Goal: Task Accomplishment & Management: Complete application form

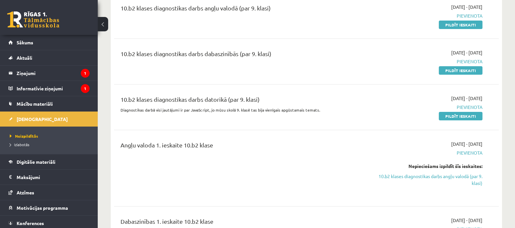
scroll to position [40, 0]
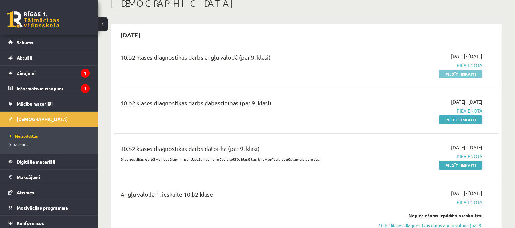
click at [453, 72] on link "Pildīt ieskaiti" at bounding box center [460, 74] width 44 height 8
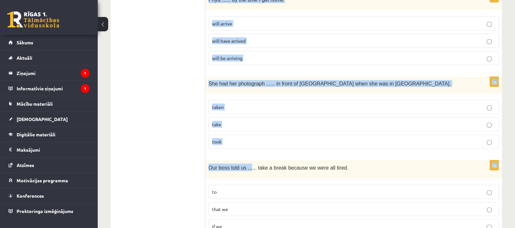
scroll to position [1599, 0]
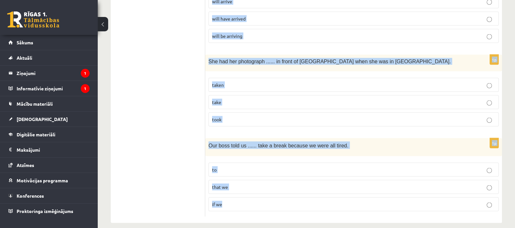
drag, startPoint x: 211, startPoint y: 121, endPoint x: 265, endPoint y: 197, distance: 93.4
copy form "Lore ips dolorsit ame consec adi elitsed doeius. 8t Inc ...... utla E dol ma al…"
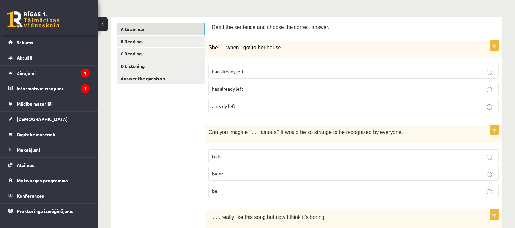
scroll to position [0, 0]
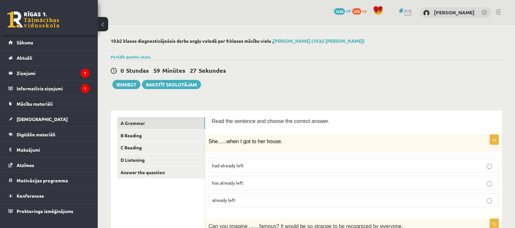
click at [246, 167] on p "had already left" at bounding box center [353, 165] width 283 height 7
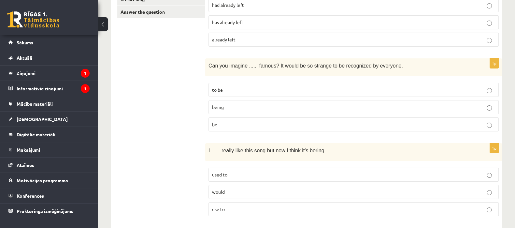
scroll to position [203, 0]
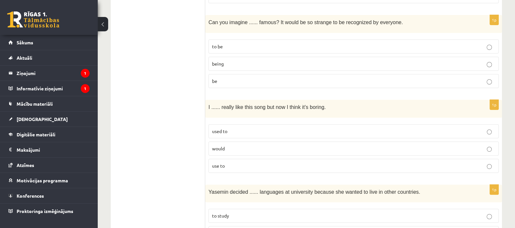
click at [227, 62] on p "being" at bounding box center [353, 63] width 283 height 7
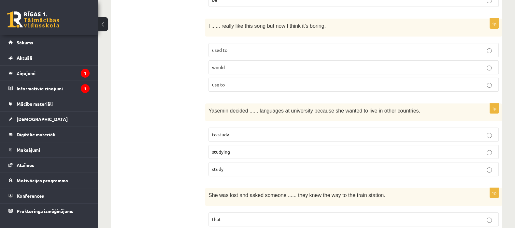
click at [230, 49] on p "used to" at bounding box center [353, 50] width 283 height 7
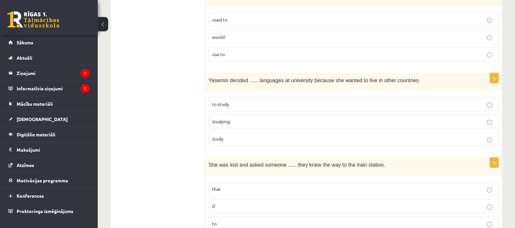
scroll to position [325, 0]
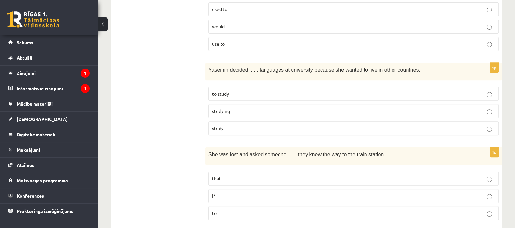
click at [253, 93] on p "to study" at bounding box center [353, 93] width 283 height 7
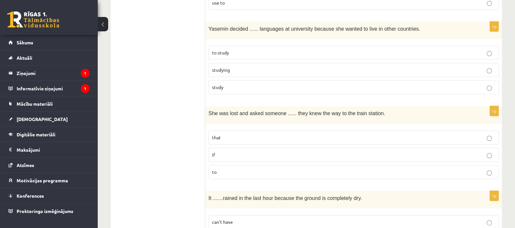
scroll to position [407, 0]
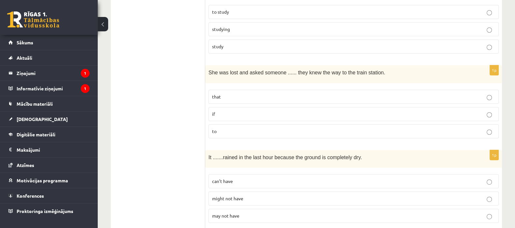
click at [225, 110] on p "if" at bounding box center [353, 113] width 283 height 7
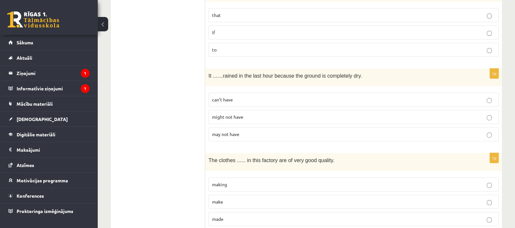
click at [225, 98] on span "can’t have" at bounding box center [222, 99] width 21 height 6
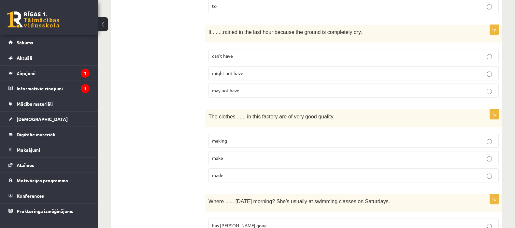
scroll to position [569, 0]
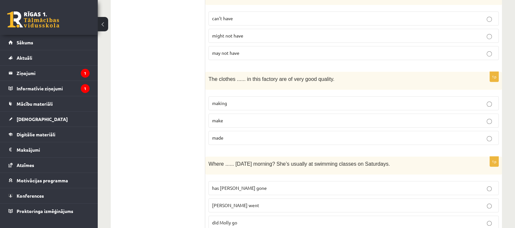
click at [230, 131] on label "made" at bounding box center [353, 138] width 290 height 14
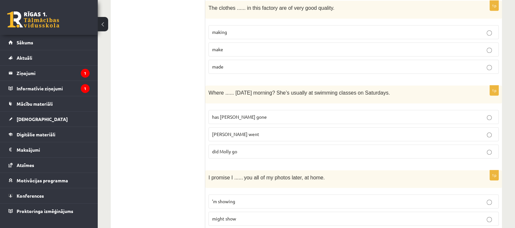
scroll to position [651, 0]
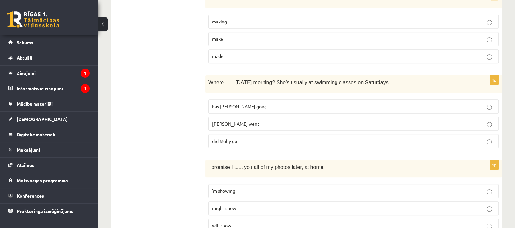
click at [239, 137] on p "did Molly go" at bounding box center [353, 140] width 283 height 7
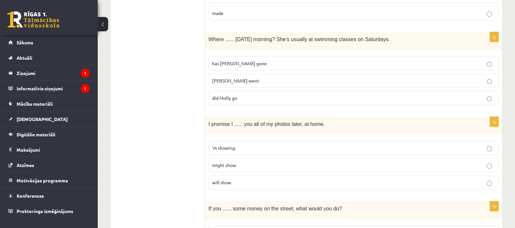
scroll to position [732, 0]
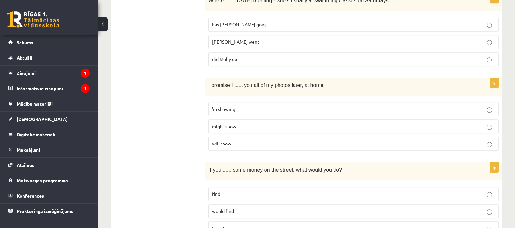
click at [233, 140] on p "will show" at bounding box center [353, 143] width 283 height 7
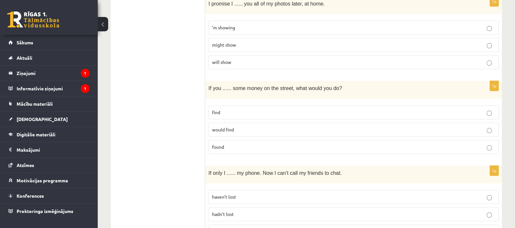
click at [226, 143] on p "found" at bounding box center [353, 146] width 283 height 7
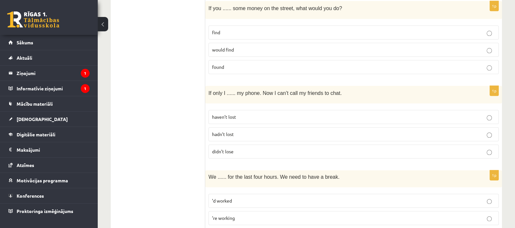
scroll to position [936, 0]
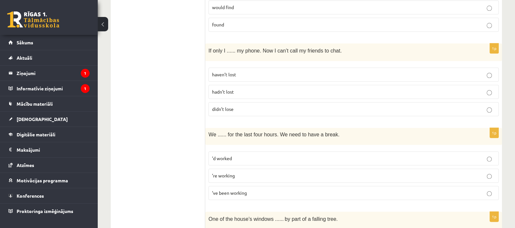
click at [228, 89] on span "hadn’t lost" at bounding box center [223, 92] width 22 height 6
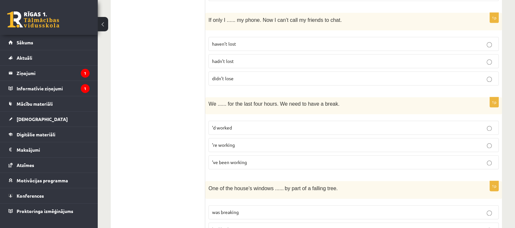
scroll to position [977, 0]
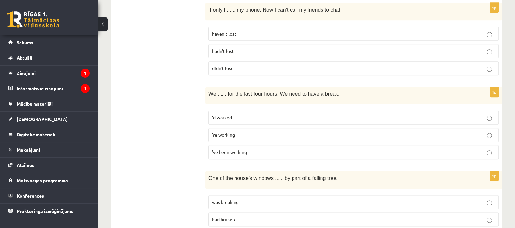
click at [238, 149] on span "’ve been working" at bounding box center [229, 152] width 35 height 6
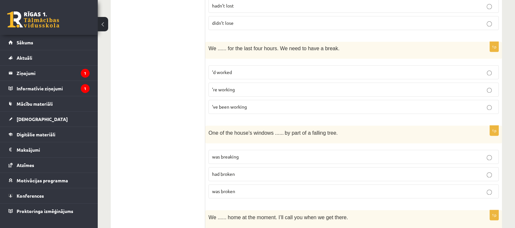
scroll to position [1058, 0]
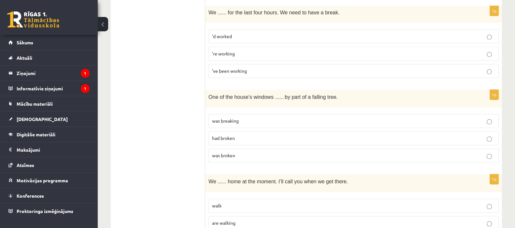
click at [229, 152] on p "was broken" at bounding box center [353, 155] width 283 height 7
click at [237, 139] on label "had broken" at bounding box center [353, 138] width 290 height 14
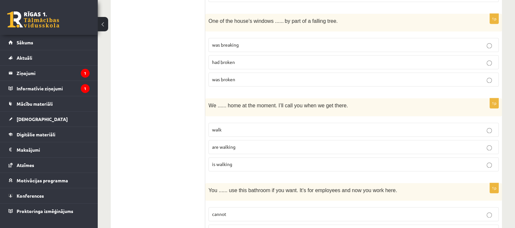
scroll to position [1139, 0]
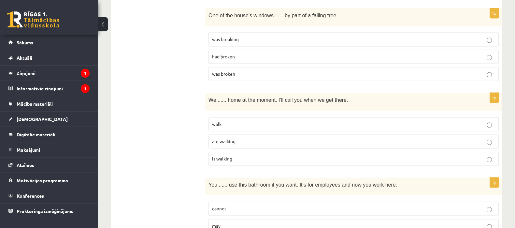
click at [234, 36] on span "was breaking" at bounding box center [225, 39] width 27 height 6
click at [257, 70] on p "was broken" at bounding box center [353, 73] width 283 height 7
click at [228, 138] on p "are walking" at bounding box center [353, 141] width 283 height 7
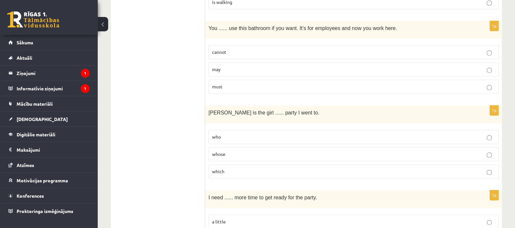
scroll to position [1302, 0]
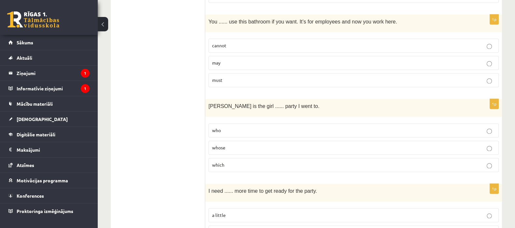
click at [220, 60] on span "may" at bounding box center [216, 63] width 8 height 6
click at [218, 148] on fieldset "who whose which" at bounding box center [353, 147] width 290 height 54
click at [218, 146] on label "whose" at bounding box center [353, 147] width 290 height 14
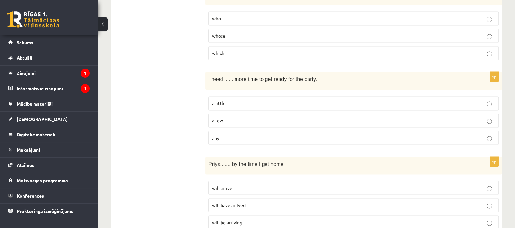
scroll to position [1424, 0]
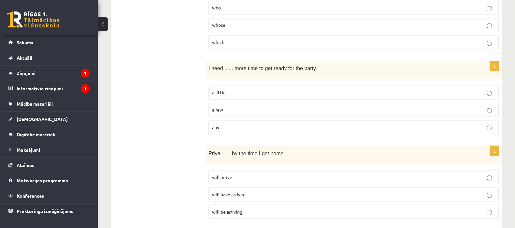
click at [215, 85] on label "a little" at bounding box center [353, 92] width 290 height 14
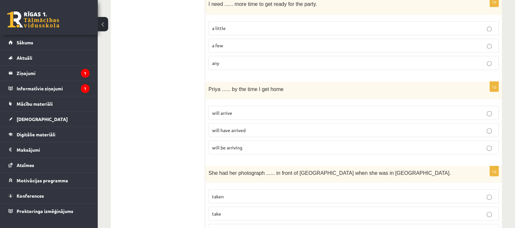
scroll to position [1546, 0]
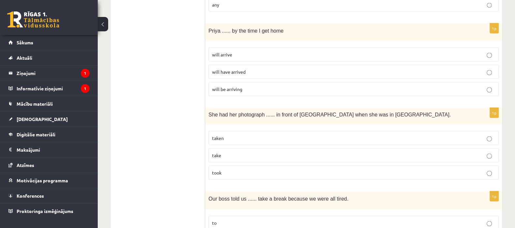
click at [225, 68] on p "will have arrived" at bounding box center [353, 71] width 283 height 7
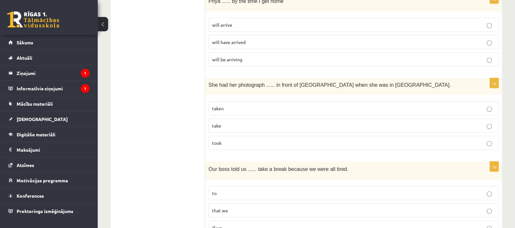
scroll to position [1587, 0]
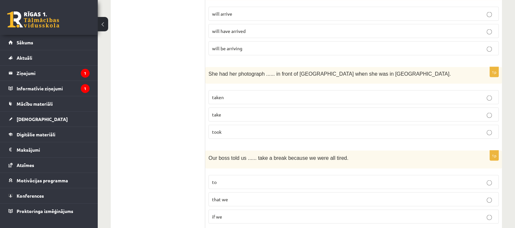
click at [227, 94] on p "taken" at bounding box center [353, 97] width 283 height 7
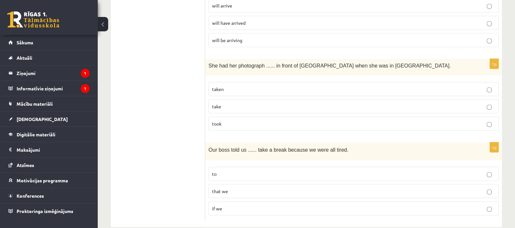
scroll to position [1599, 0]
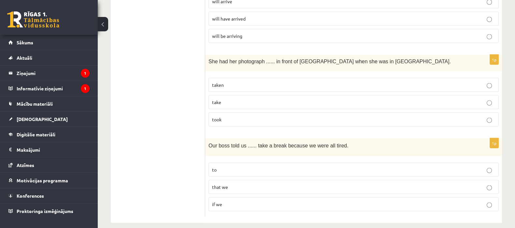
click at [238, 166] on p "to" at bounding box center [353, 169] width 283 height 7
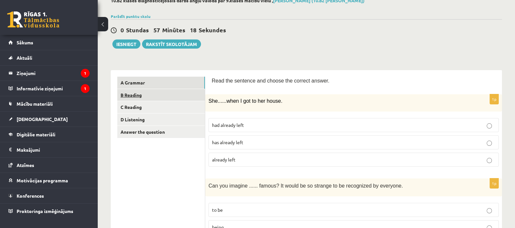
scroll to position [12, 0]
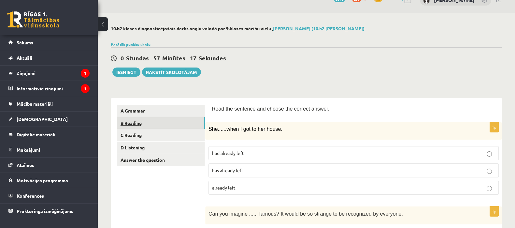
click at [169, 120] on link "B Reading" at bounding box center [161, 123] width 88 height 12
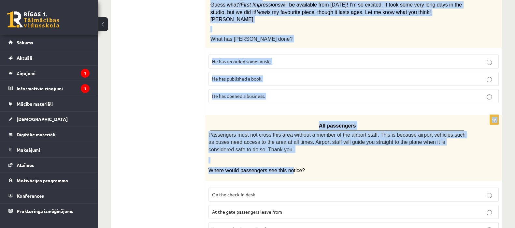
scroll to position [704, 0]
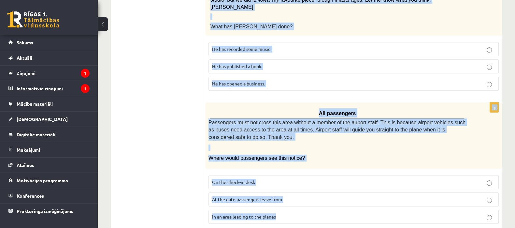
drag, startPoint x: 212, startPoint y: 69, endPoint x: 283, endPoint y: 207, distance: 155.8
copy form "Read the text and choose the correct answer. 1p Mum, have you got any idea wher…"
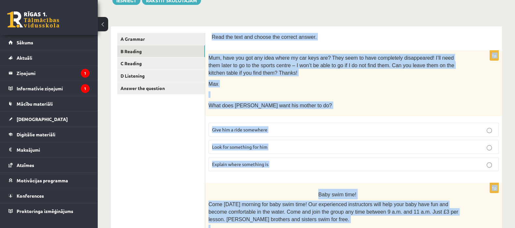
scroll to position [0, 0]
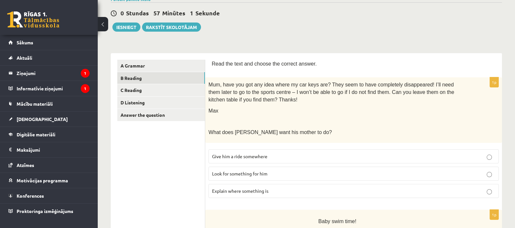
scroll to position [81, 0]
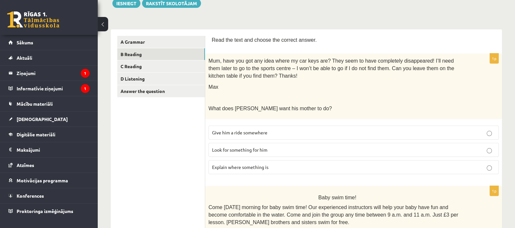
click at [238, 150] on span "Look for something for him" at bounding box center [239, 149] width 55 height 6
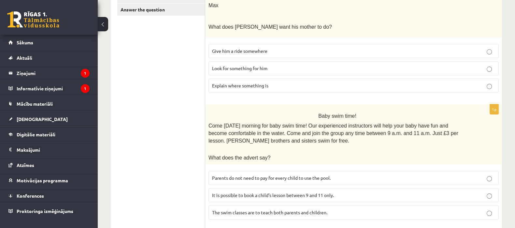
scroll to position [203, 0]
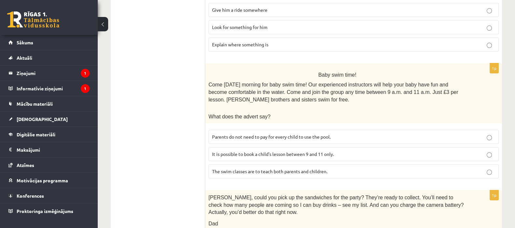
drag, startPoint x: 252, startPoint y: 143, endPoint x: 251, endPoint y: 139, distance: 4.3
click at [251, 139] on fieldset "Parents do not need to pay for every child to use the pool. It is possible to b…" at bounding box center [353, 153] width 290 height 54
click at [249, 130] on label "Parents do not need to pay for every child to use the pool." at bounding box center [353, 137] width 290 height 14
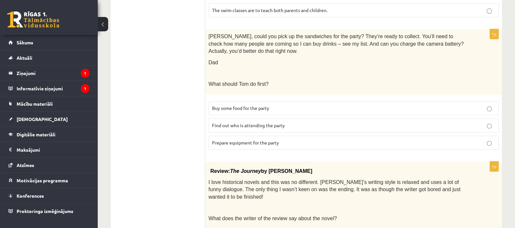
scroll to position [366, 0]
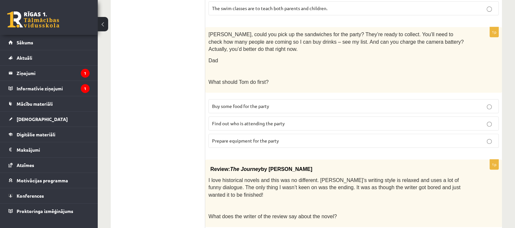
click at [243, 137] on span "Prepare equipment for the party" at bounding box center [245, 140] width 67 height 6
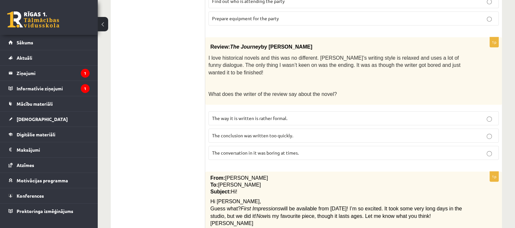
click at [243, 132] on span "The conclusion was written too quickly." at bounding box center [252, 135] width 81 height 6
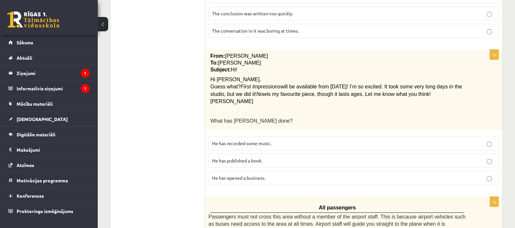
scroll to position [610, 0]
click at [224, 136] on label "He has recorded some music." at bounding box center [353, 143] width 290 height 14
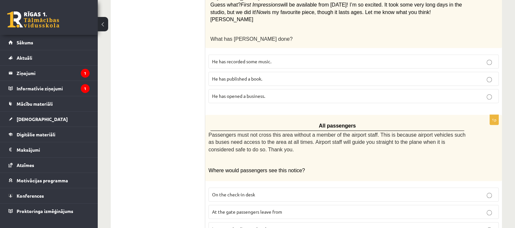
scroll to position [704, 0]
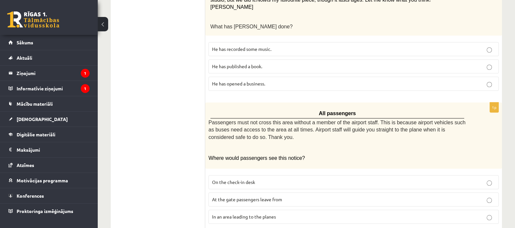
click at [255, 213] on span "In an area leading to the planes" at bounding box center [244, 216] width 64 height 6
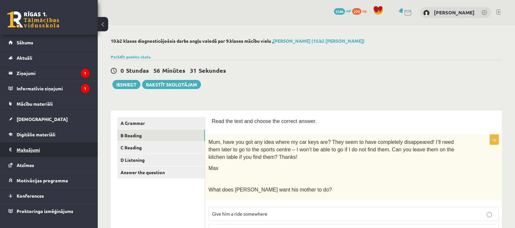
scroll to position [0, 0]
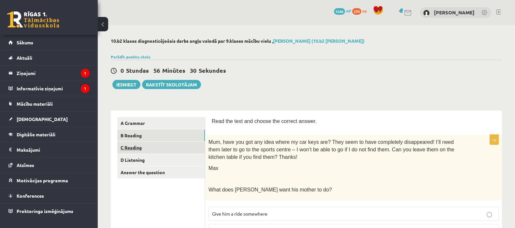
click at [176, 143] on link "C Reading" at bounding box center [161, 147] width 88 height 12
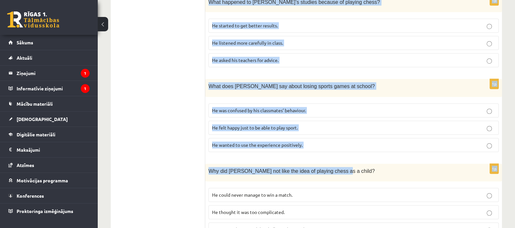
scroll to position [593, 0]
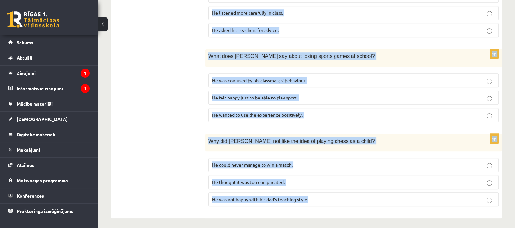
drag, startPoint x: 212, startPoint y: 38, endPoint x: 350, endPoint y: 210, distance: 220.2
copy form "Read the article about chess and choose the correct answer for each question. P…"
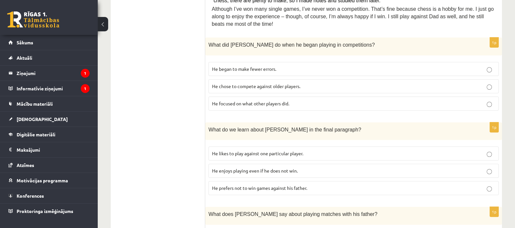
click at [173, 131] on ul "A Grammar B Reading C Reading D Listening Answer the question" at bounding box center [161, 193] width 88 height 688
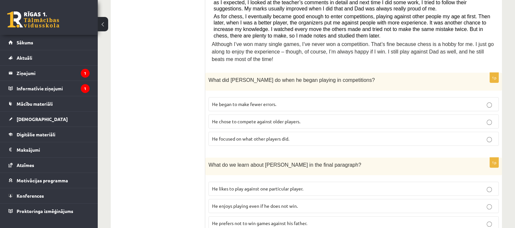
scroll to position [244, 0]
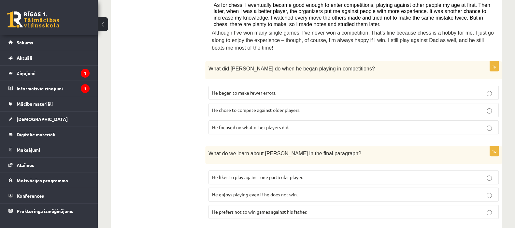
click at [242, 126] on span "He focused on what other players did." at bounding box center [250, 127] width 77 height 6
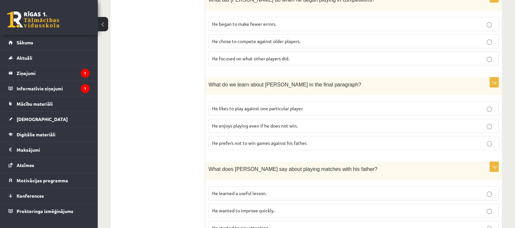
scroll to position [325, 0]
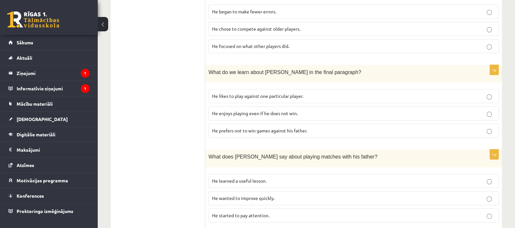
click at [220, 110] on p "He enjoys playing even if he does not win." at bounding box center [353, 113] width 283 height 7
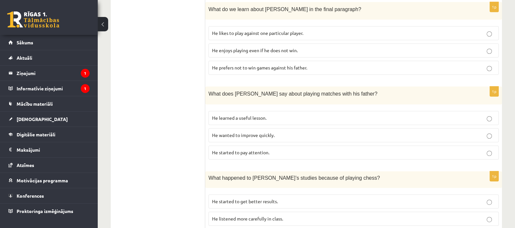
scroll to position [407, 0]
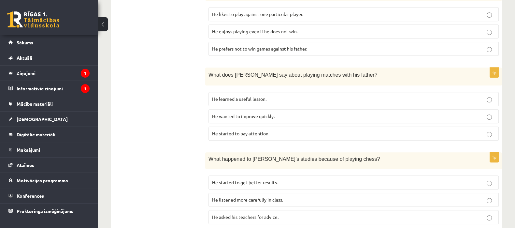
click at [257, 100] on p "He learned a useful lesson." at bounding box center [353, 98] width 283 height 7
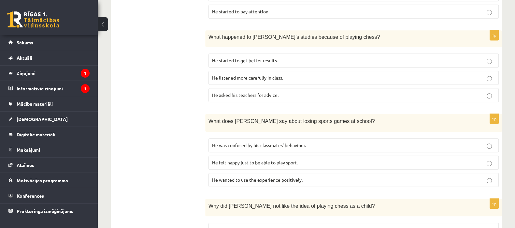
click at [229, 57] on p "He started to get better results." at bounding box center [353, 60] width 283 height 7
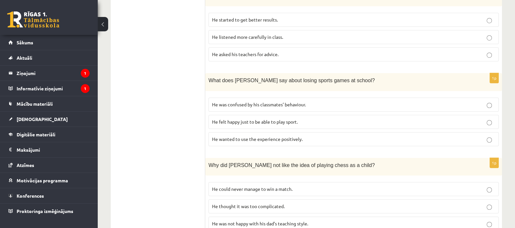
scroll to position [593, 0]
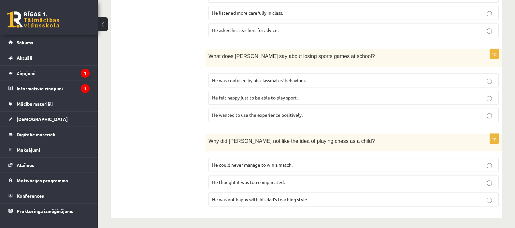
click at [235, 115] on p "He wanted to use the experience positively." at bounding box center [353, 114] width 283 height 7
click at [230, 187] on fieldset "He could never manage to win a match. He thought it was too complicated. He was…" at bounding box center [353, 181] width 290 height 54
click at [230, 183] on label "He thought it was too complicated." at bounding box center [353, 182] width 290 height 14
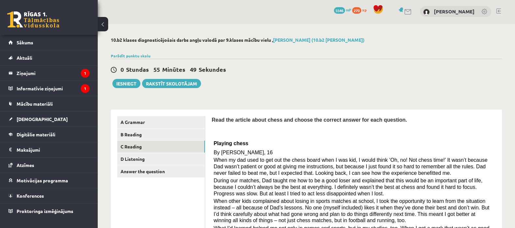
scroll to position [0, 0]
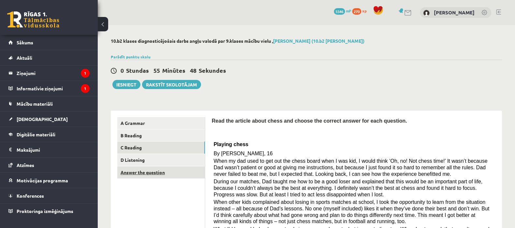
click at [153, 174] on link "Answer the question" at bounding box center [161, 172] width 88 height 12
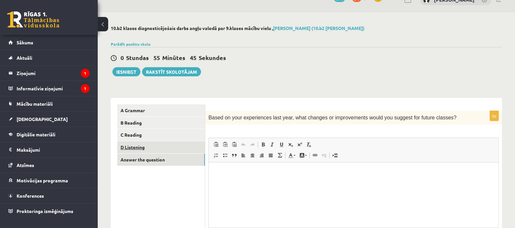
click at [161, 147] on link "D Listening" at bounding box center [161, 147] width 88 height 12
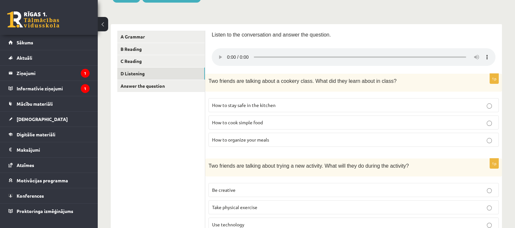
scroll to position [94, 0]
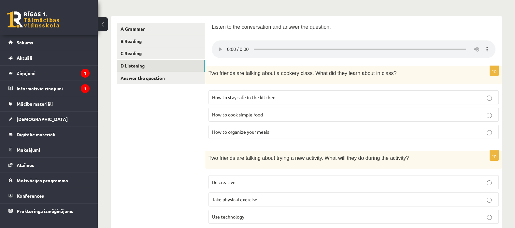
click at [223, 182] on span "Be creative" at bounding box center [223, 182] width 23 height 6
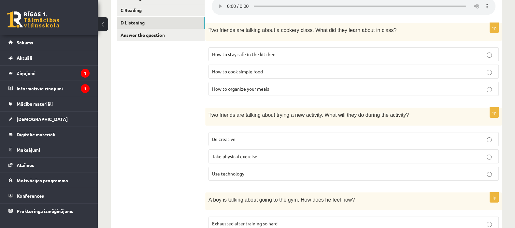
scroll to position [125, 0]
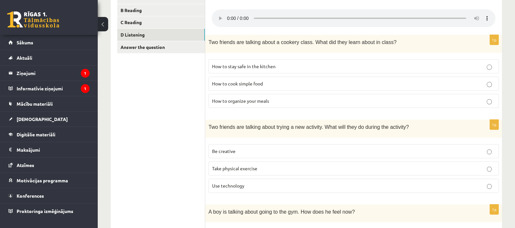
click at [240, 67] on span "How to stay safe in the kitchen" at bounding box center [243, 66] width 63 height 6
click at [227, 96] on label "How to organize your meals" at bounding box center [353, 101] width 290 height 14
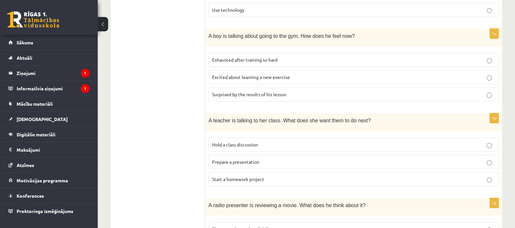
scroll to position [288, 0]
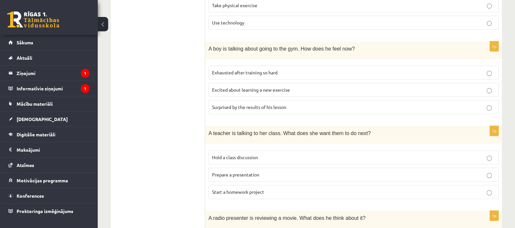
click at [220, 72] on span "Exhausted after training so hard" at bounding box center [244, 72] width 65 height 6
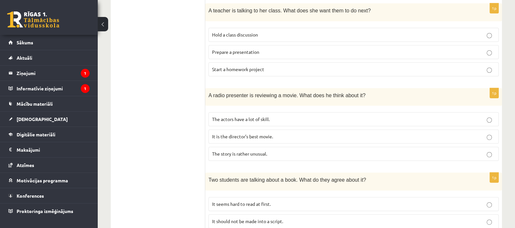
scroll to position [451, 0]
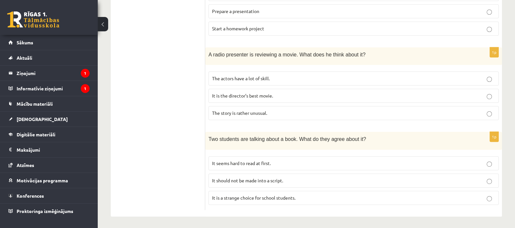
click at [239, 93] on span "It is the director’s best movie." at bounding box center [242, 95] width 61 height 6
click at [233, 160] on span "It seems hard to read at first." at bounding box center [241, 163] width 59 height 6
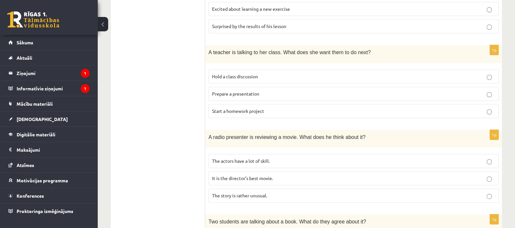
scroll to position [328, 0]
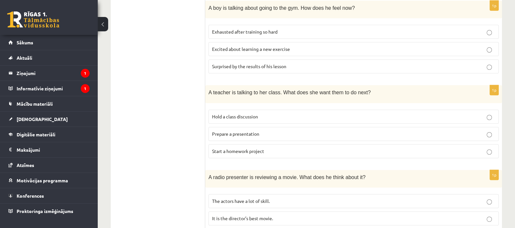
click at [236, 131] on span "Prepare a presentation" at bounding box center [235, 134] width 47 height 6
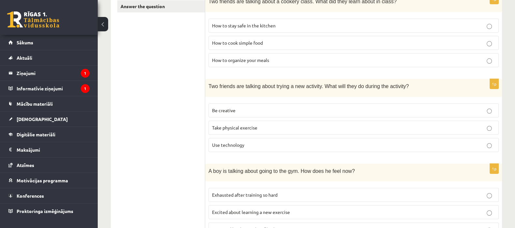
scroll to position [3, 0]
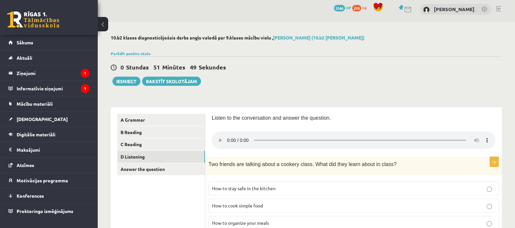
click at [148, 174] on link "Answer the question" at bounding box center [161, 169] width 88 height 12
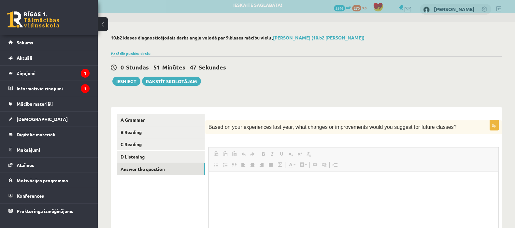
scroll to position [0, 0]
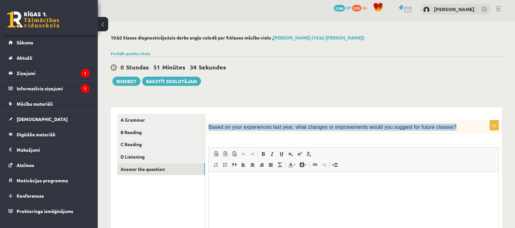
drag, startPoint x: 210, startPoint y: 128, endPoint x: 436, endPoint y: 120, distance: 226.7
click at [436, 120] on div "Based on your experiences last year, what changes or improvements would you sug…" at bounding box center [353, 127] width 297 height 14
copy span "Based on your experiences last year, what changes or improvements would you sug…"
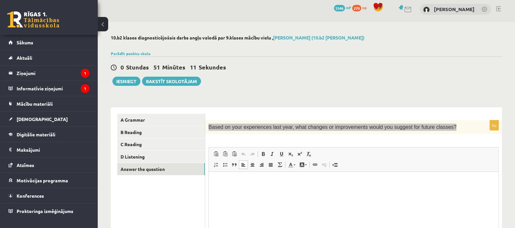
click at [243, 191] on html at bounding box center [353, 182] width 289 height 20
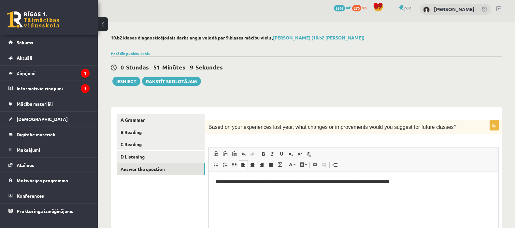
click at [266, 137] on div "0p Based on your experiences last year, what changes or improvements would you …" at bounding box center [353, 201] width 297 height 162
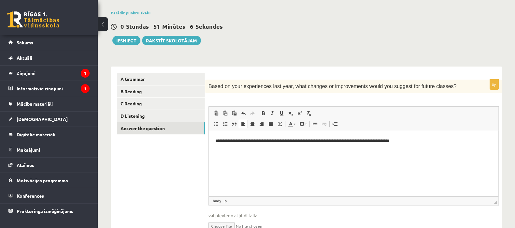
click at [215, 151] on html "**********" at bounding box center [353, 141] width 289 height 20
click at [132, 38] on button "Iesniegt" at bounding box center [126, 40] width 28 height 9
click at [127, 46] on div "10.b2 klases diagnosticējošais darbs angļu valodā par 9.klases mācību vielu , A…" at bounding box center [306, 121] width 417 height 280
click at [127, 42] on button "Iesniegt" at bounding box center [126, 40] width 28 height 9
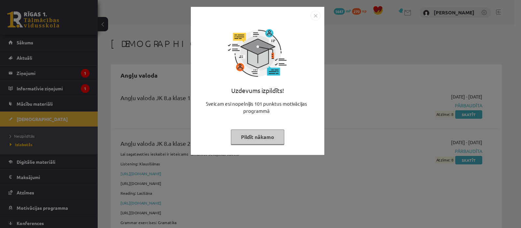
click at [253, 134] on button "Pildīt nākamo" at bounding box center [257, 136] width 53 height 15
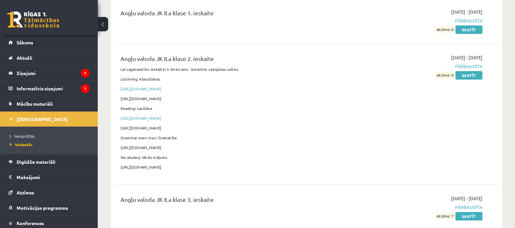
scroll to position [81, 0]
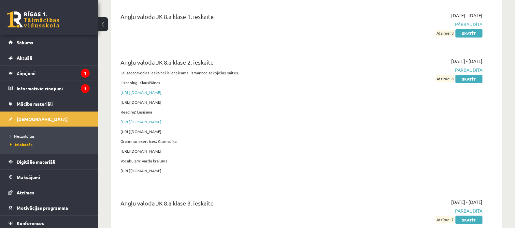
click at [27, 134] on span "Neizpildītās" at bounding box center [22, 135] width 25 height 5
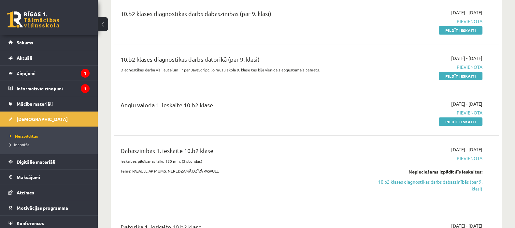
scroll to position [40, 0]
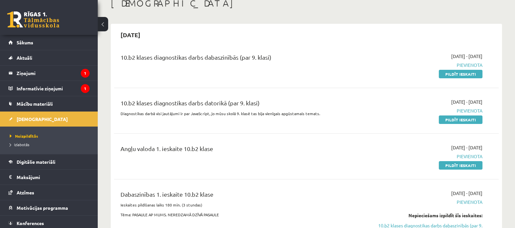
drag, startPoint x: 451, startPoint y: 76, endPoint x: 288, endPoint y: 27, distance: 169.6
click at [451, 76] on link "Pildīt ieskaiti" at bounding box center [460, 74] width 44 height 8
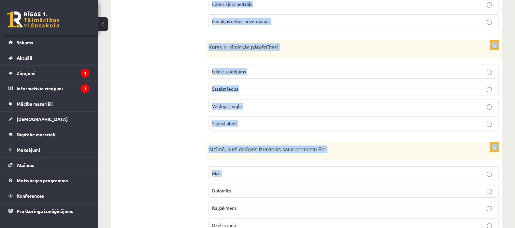
scroll to position [3071, 0]
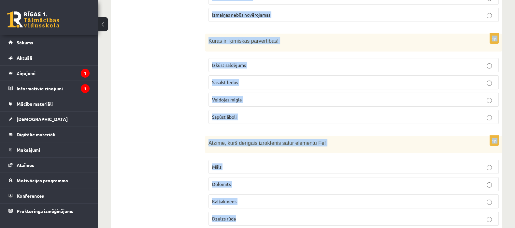
drag, startPoint x: 209, startPoint y: 132, endPoint x: 252, endPoint y: 193, distance: 74.8
copy form "Kāda ķīmiskā formula jāievieto reakcijas vienādojumā atbilstošajam produktam CO…"
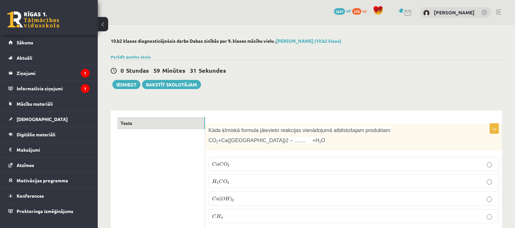
scroll to position [81, 0]
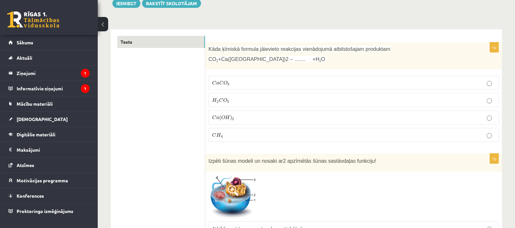
click at [226, 117] on span "H" at bounding box center [227, 117] width 5 height 4
click at [249, 82] on p "C a C O 3 C a C O 3" at bounding box center [353, 82] width 283 height 7
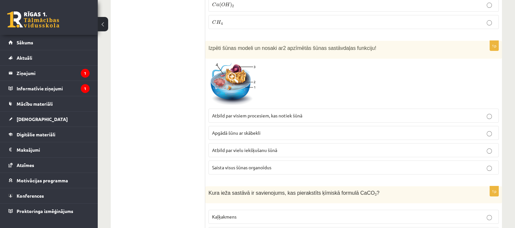
scroll to position [203, 0]
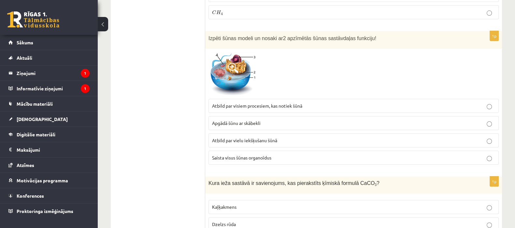
click at [262, 100] on label "Atbild par visiem procesiem, kas notiek šūnā" at bounding box center [353, 106] width 290 height 14
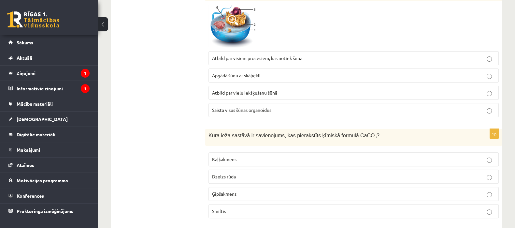
scroll to position [285, 0]
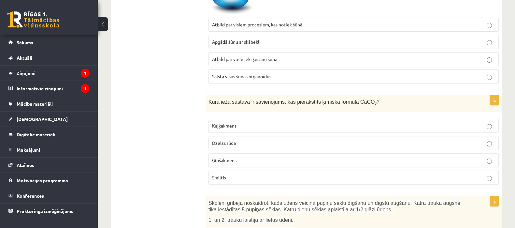
click at [235, 132] on fieldset "Kaļķakmens Dzelzs rūda Ģipšakmens Smiltis" at bounding box center [353, 150] width 290 height 71
click at [235, 124] on span "Kaļķakmens" at bounding box center [224, 125] width 24 height 6
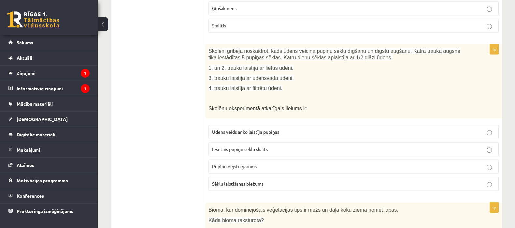
scroll to position [448, 0]
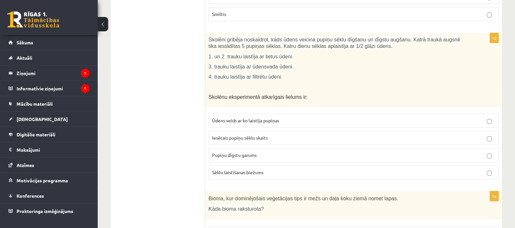
click at [236, 152] on span "Pupiņu dīgstu garums" at bounding box center [234, 155] width 45 height 6
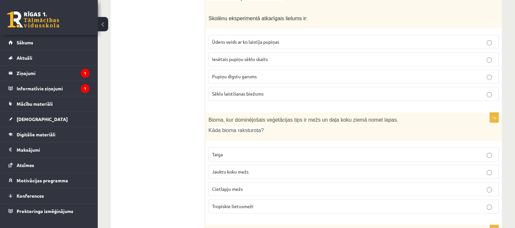
scroll to position [569, 0]
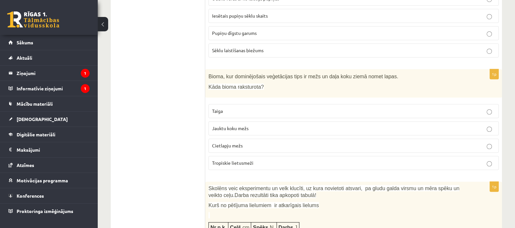
click at [231, 116] on fieldset "Taiga Jauktu koku mežs Cietlapju mežs Tropiskie lietusmeži" at bounding box center [353, 136] width 290 height 71
drag, startPoint x: 231, startPoint y: 119, endPoint x: 231, endPoint y: 126, distance: 7.5
click at [231, 121] on label "Jauktu koku mežs" at bounding box center [353, 128] width 290 height 14
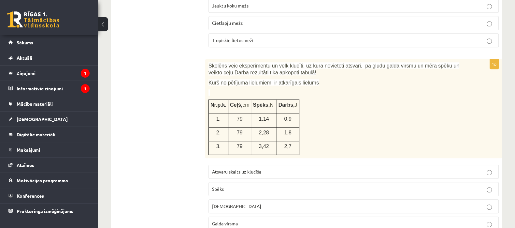
scroll to position [773, 0]
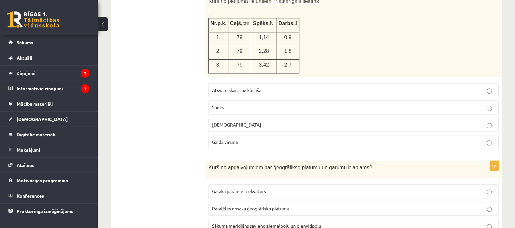
click at [223, 95] on fieldset "Atsvaru skaits uz klucīša Spēks Attālums Galda virsma" at bounding box center [353, 115] width 290 height 71
click at [226, 104] on p "Spēks" at bounding box center [353, 107] width 283 height 7
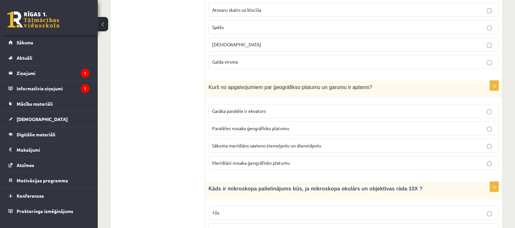
scroll to position [854, 0]
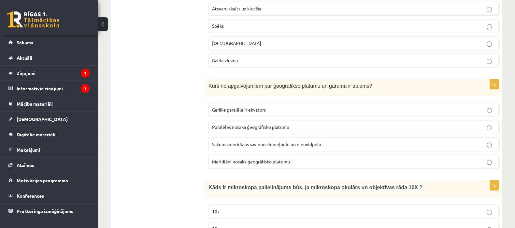
click at [239, 159] on span "Meridiāni nosaka ģeogrāfisko platumu" at bounding box center [251, 161] width 78 height 6
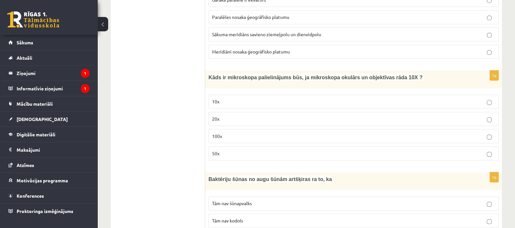
scroll to position [977, 0]
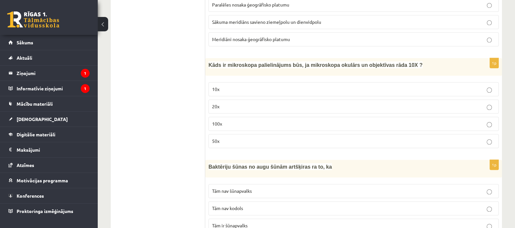
click at [238, 120] on p "100x" at bounding box center [353, 123] width 283 height 7
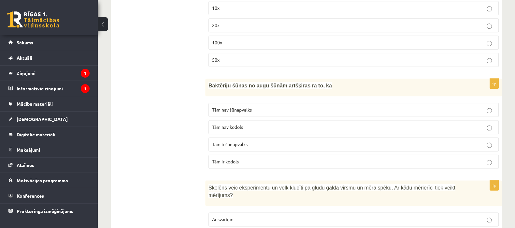
click at [228, 158] on span "Tām ir kodols" at bounding box center [225, 161] width 27 height 6
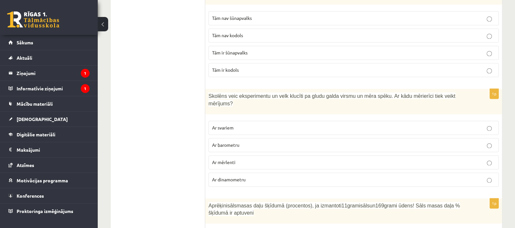
scroll to position [1139, 0]
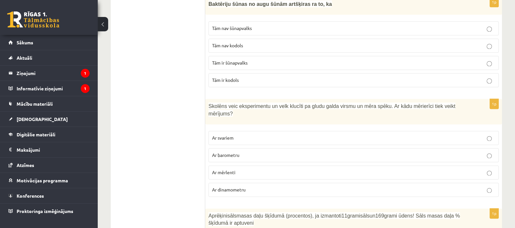
click at [223, 43] on span "Tām nav kodols" at bounding box center [227, 45] width 31 height 6
click at [249, 186] on p "Ar dinamometru" at bounding box center [353, 189] width 283 height 7
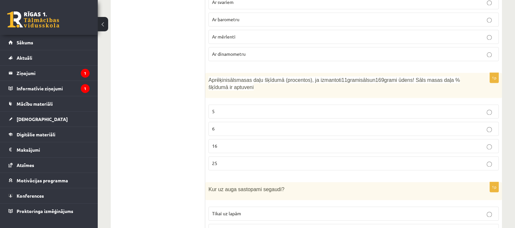
scroll to position [1302, 0]
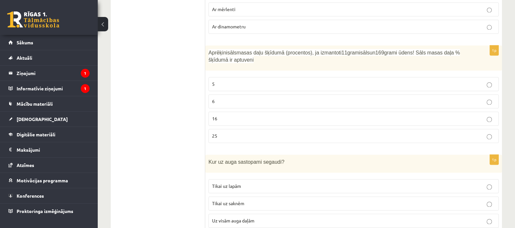
click at [226, 98] on p "6" at bounding box center [353, 101] width 283 height 7
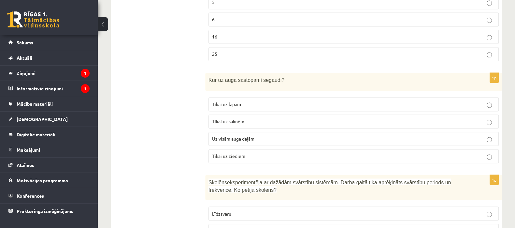
scroll to position [1424, 0]
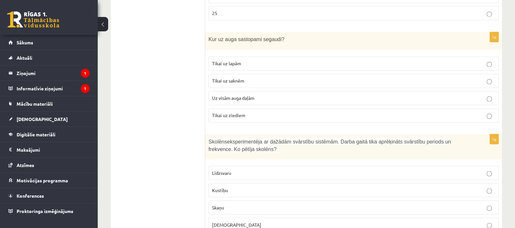
click at [226, 95] on span "Uz visām auga daļām" at bounding box center [233, 98] width 42 height 6
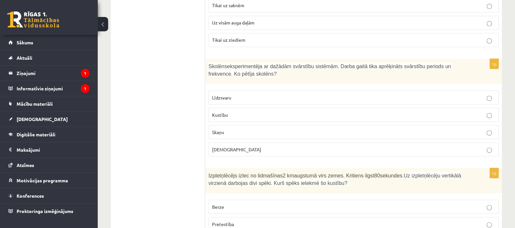
scroll to position [1506, 0]
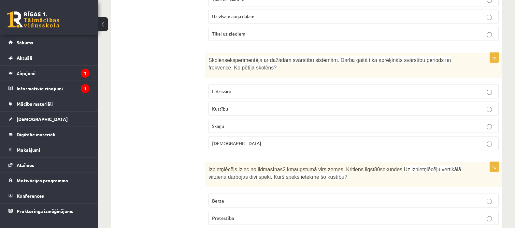
click at [255, 118] on label "Skaņu" at bounding box center [353, 125] width 290 height 14
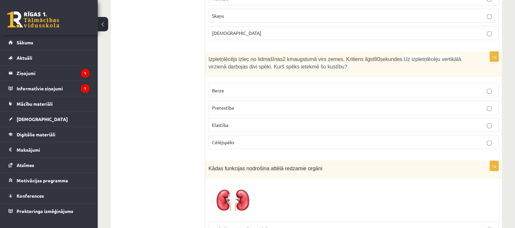
scroll to position [1628, 0]
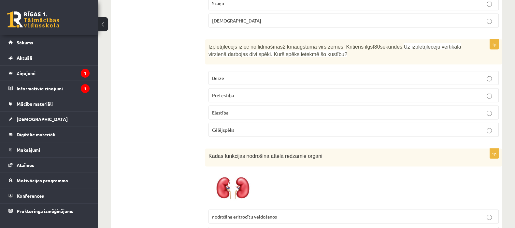
click at [229, 92] on span "Pretestība" at bounding box center [223, 95] width 22 height 6
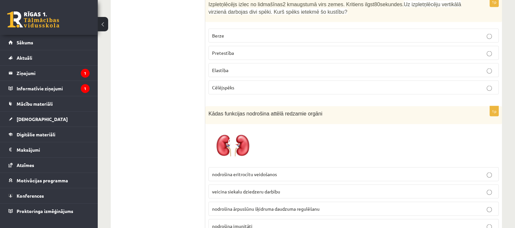
scroll to position [1709, 0]
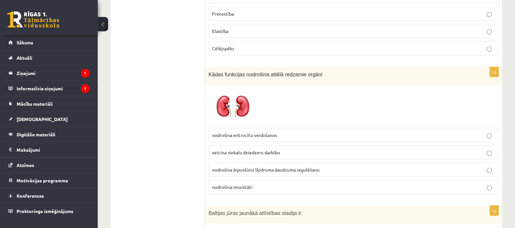
click at [242, 166] on span "nodrošina ārpusšūnu šķidruma daudzuma regulēšanu" at bounding box center [265, 169] width 107 height 6
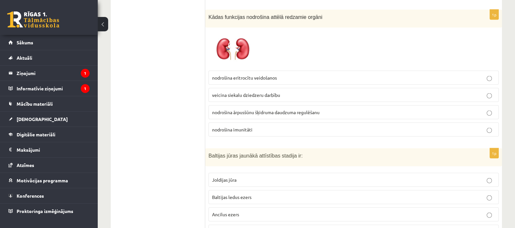
scroll to position [1790, 0]
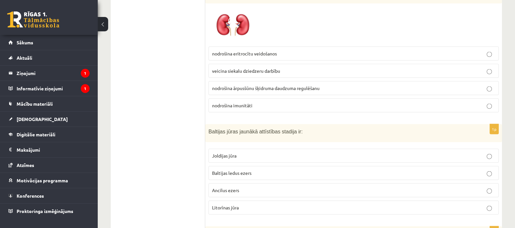
click at [258, 204] on p "Litorīnas jūra" at bounding box center [353, 207] width 283 height 7
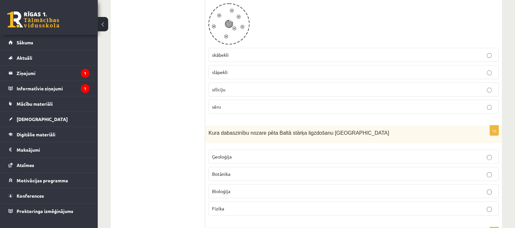
scroll to position [1953, 0]
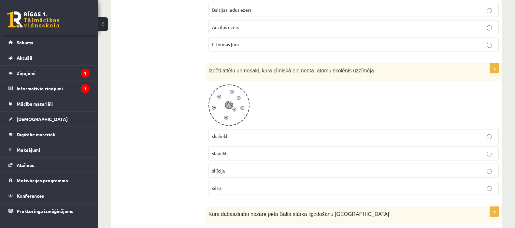
click at [236, 150] on p "slāpekli" at bounding box center [353, 153] width 283 height 7
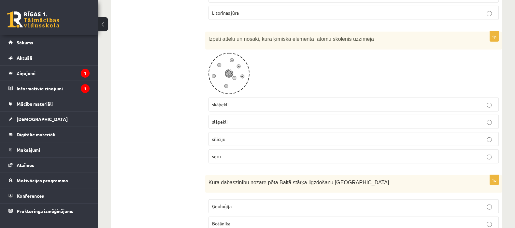
scroll to position [2034, 0]
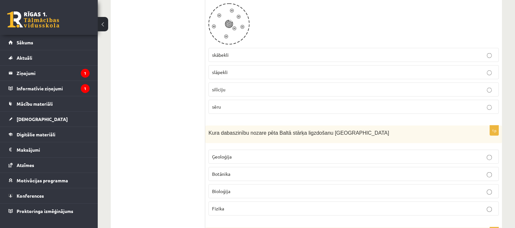
click at [239, 184] on label "Bioloģija" at bounding box center [353, 191] width 290 height 14
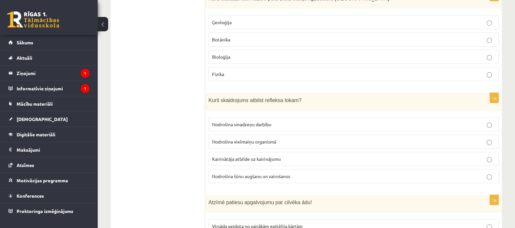
scroll to position [2197, 0]
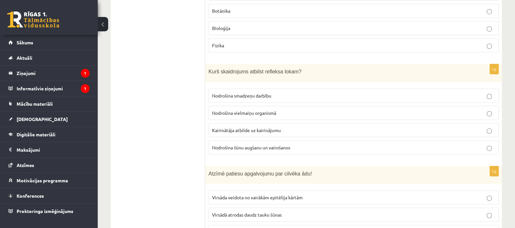
click at [259, 123] on label "Kairinātāja atbilde uz kairinājumu" at bounding box center [353, 130] width 290 height 14
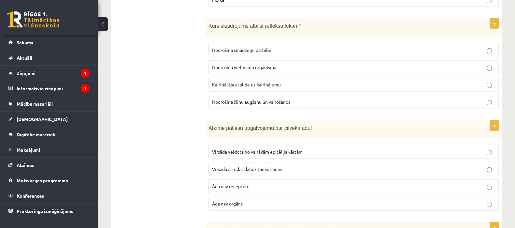
scroll to position [2278, 0]
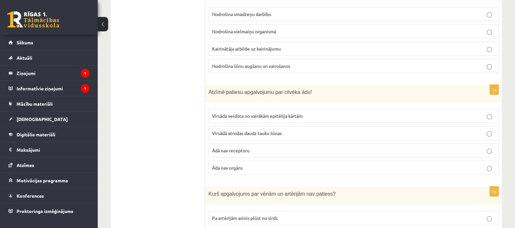
click at [240, 130] on span "Virsādā atrodas daudz tauku šūnas" at bounding box center [247, 133] width 70 height 6
click at [258, 112] on p "Virsāda veidota no vairākām epitēlija kārtām" at bounding box center [353, 115] width 283 height 7
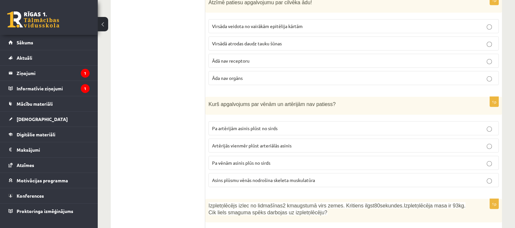
scroll to position [2400, 0]
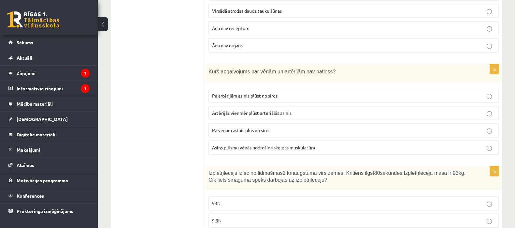
click at [238, 110] on span "Artērijās vienmēr plūst arteriālās asinis" at bounding box center [251, 113] width 79 height 6
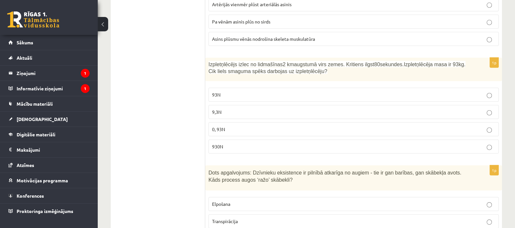
scroll to position [2522, 0]
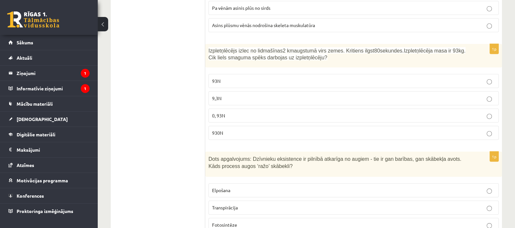
click at [237, 126] on label "930N" at bounding box center [353, 133] width 290 height 14
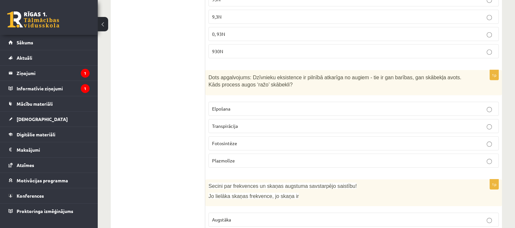
click at [245, 136] on label "Fotosintēze" at bounding box center [353, 143] width 290 height 14
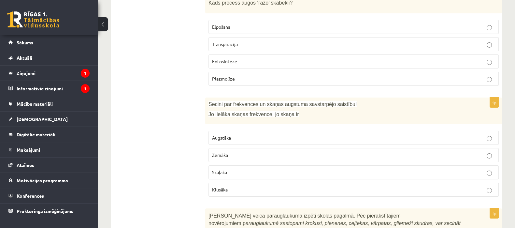
click at [246, 169] on p "Skaļāka" at bounding box center [353, 172] width 283 height 7
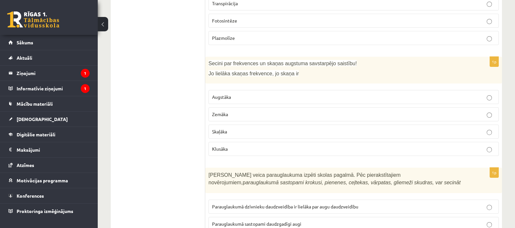
scroll to position [2808, 0]
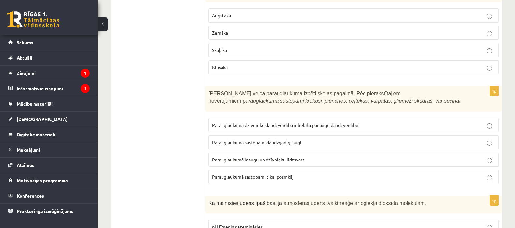
click at [244, 122] on span "Parauglaukumā dzīvnieku daudzveidība ir lielāka par augu daudzveidību" at bounding box center [285, 125] width 146 height 6
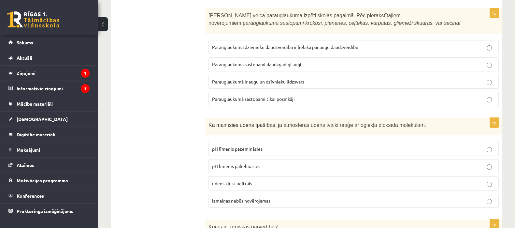
scroll to position [2889, 0]
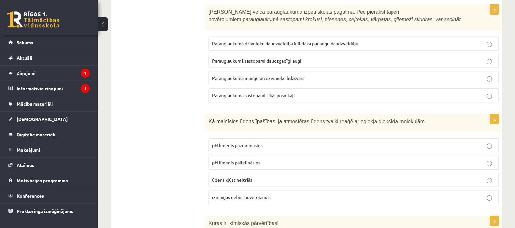
click at [227, 176] on span "ūdens kļūst neitrāls" at bounding box center [232, 179] width 40 height 6
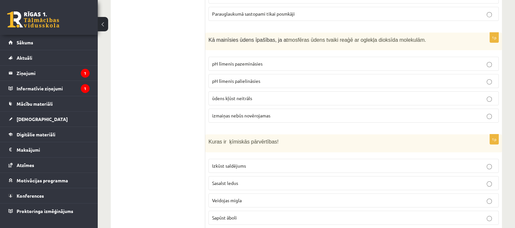
scroll to position [3011, 0]
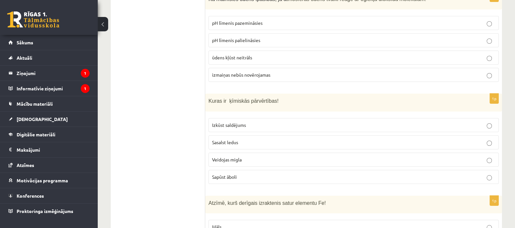
click at [220, 174] on span "Sapūst āboli" at bounding box center [224, 177] width 25 height 6
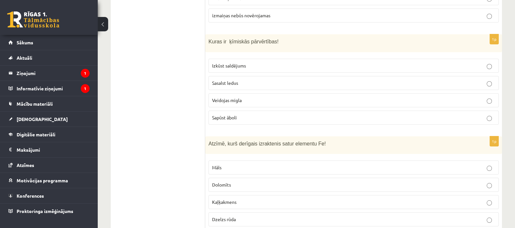
scroll to position [3071, 0]
click at [234, 215] on span "Dzelzs rūda" at bounding box center [224, 218] width 24 height 6
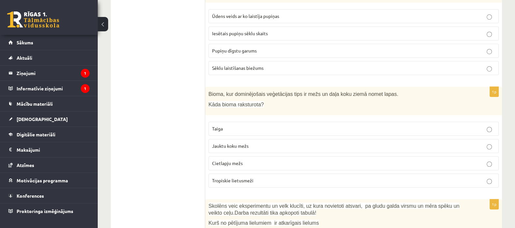
scroll to position [0, 0]
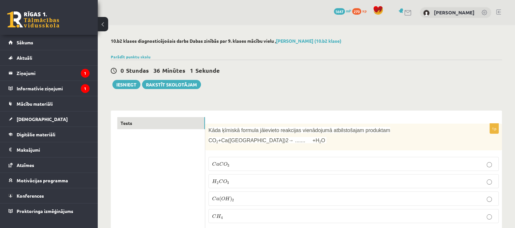
click at [142, 74] on span "0 Stundas" at bounding box center [135, 70] width 31 height 8
click at [135, 82] on button "Iesniegt" at bounding box center [126, 84] width 28 height 9
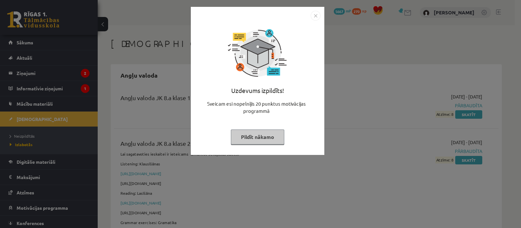
click at [252, 145] on div "Uzdevums izpildīts! Sveicam esi nopelnījis 20 punktus motivācijas programmā Pil…" at bounding box center [258, 86] width 126 height 130
click at [253, 135] on button "Pildīt nākamo" at bounding box center [257, 136] width 53 height 15
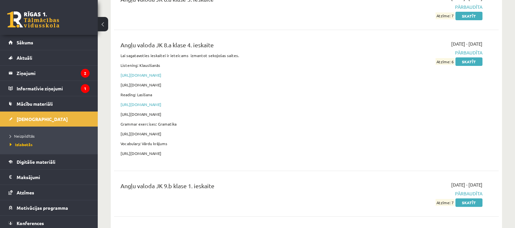
scroll to position [407, 0]
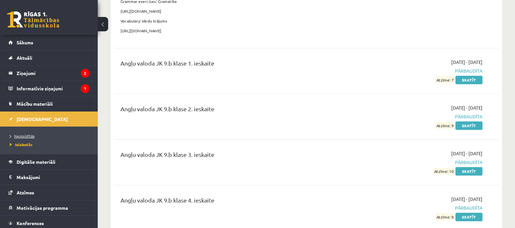
click at [22, 138] on link "Neizpildītās" at bounding box center [50, 136] width 81 height 6
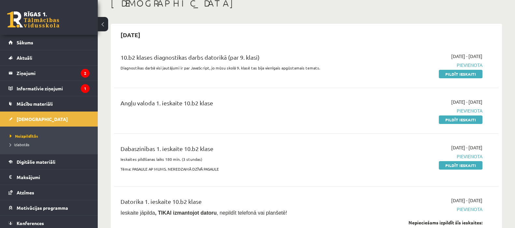
scroll to position [81, 0]
